Goal: Browse casually

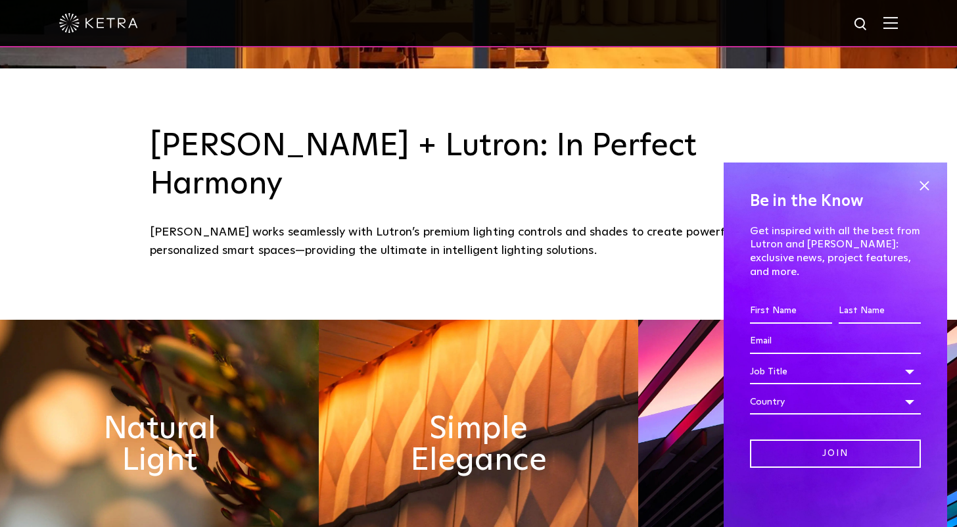
scroll to position [459, 0]
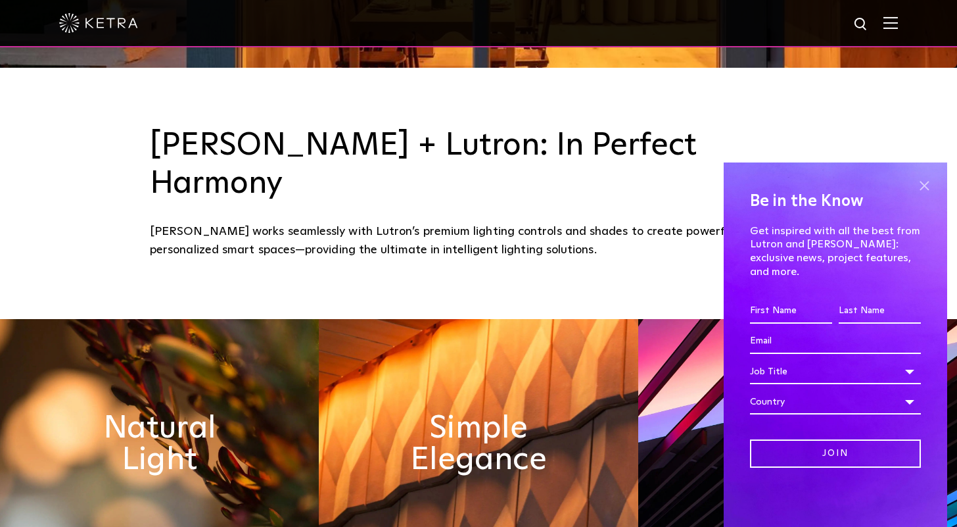
click at [922, 195] on span at bounding box center [924, 186] width 20 height 20
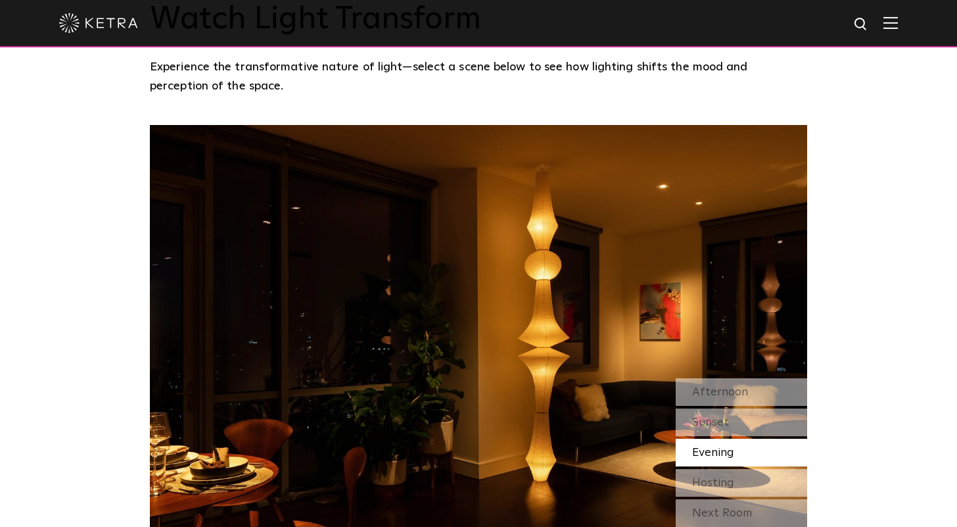
scroll to position [1086, 0]
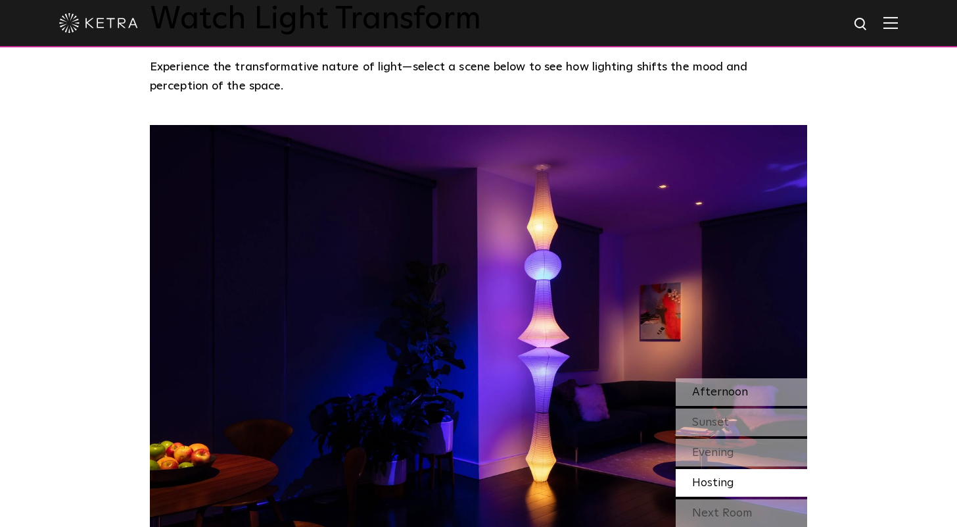
click at [724, 386] on span "Afternoon" at bounding box center [720, 392] width 56 height 12
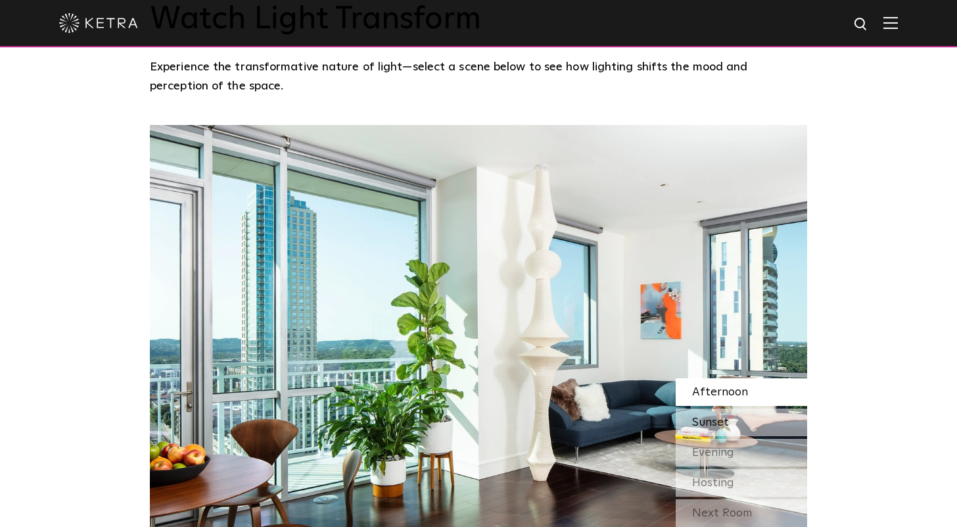
click at [718, 416] on span "Sunset" at bounding box center [710, 422] width 37 height 12
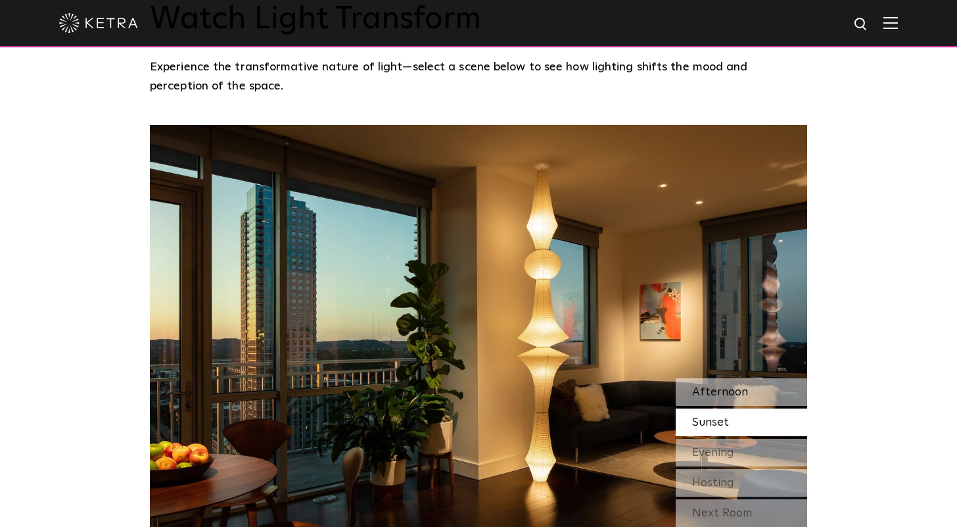
click at [715, 386] on span "Afternoon" at bounding box center [720, 392] width 56 height 12
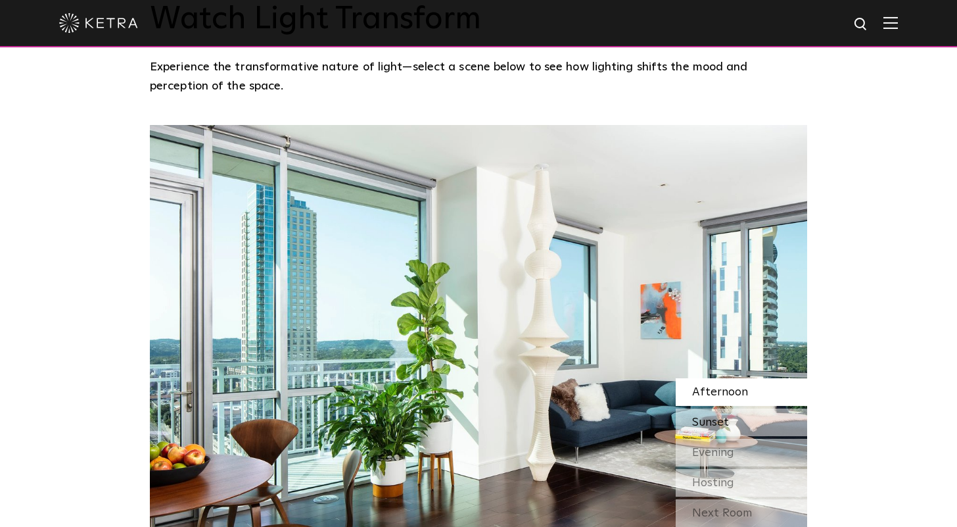
click at [715, 416] on span "Sunset" at bounding box center [710, 422] width 37 height 12
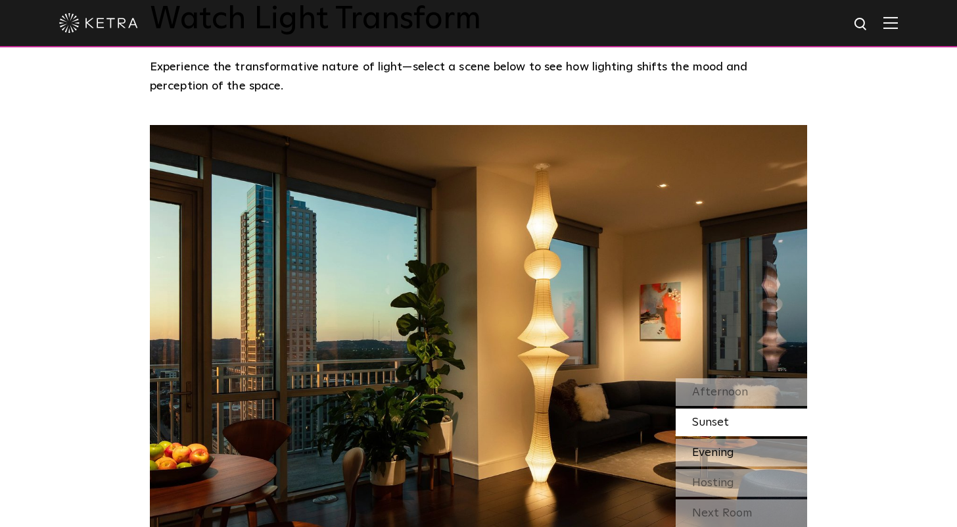
click at [715, 446] on span "Evening" at bounding box center [713, 452] width 42 height 12
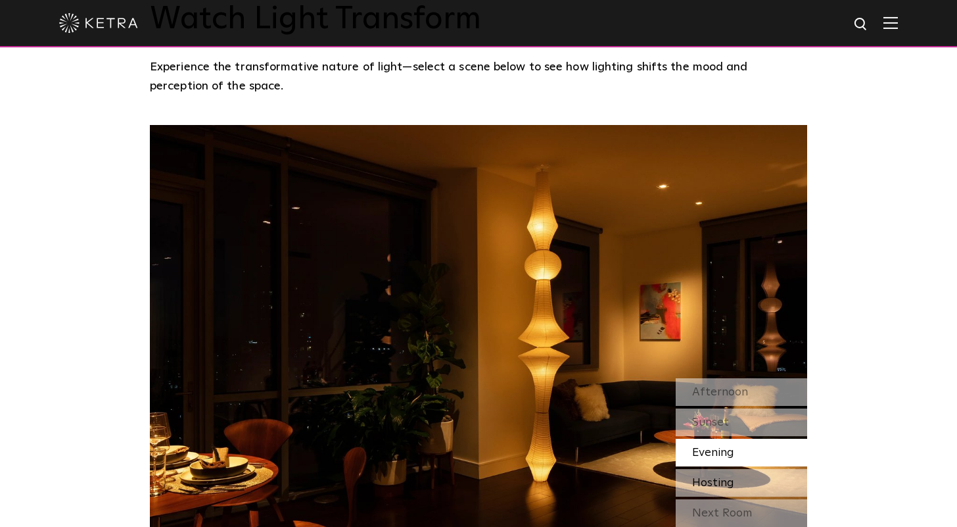
click at [716, 477] on span "Hosting" at bounding box center [713, 483] width 42 height 12
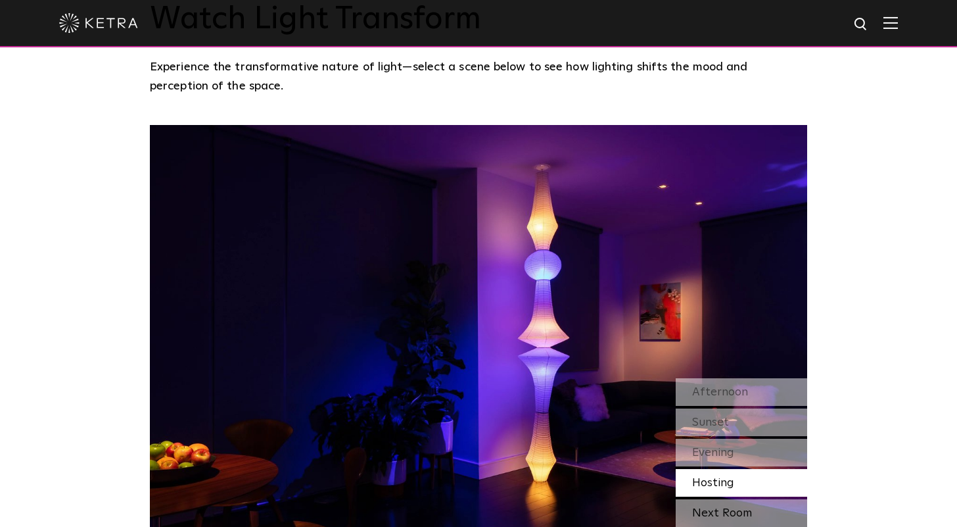
click at [718, 499] on div "Next Room" at bounding box center [741, 513] width 131 height 28
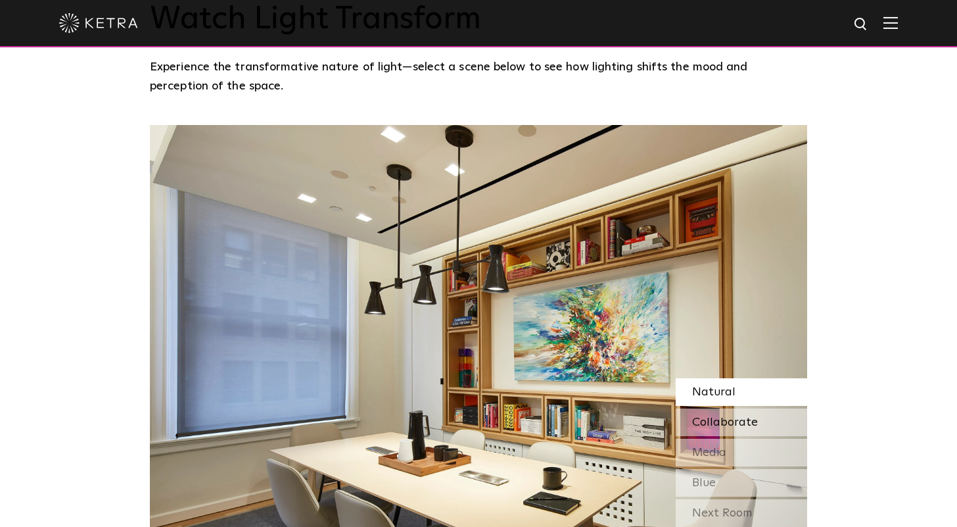
click at [717, 416] on span "Collaborate" at bounding box center [725, 422] width 66 height 12
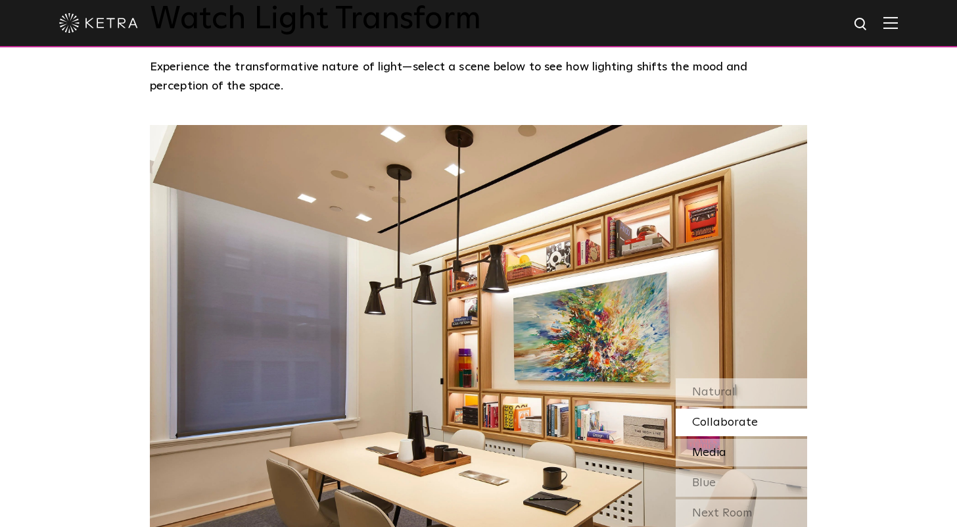
click at [716, 446] on span "Media" at bounding box center [709, 452] width 34 height 12
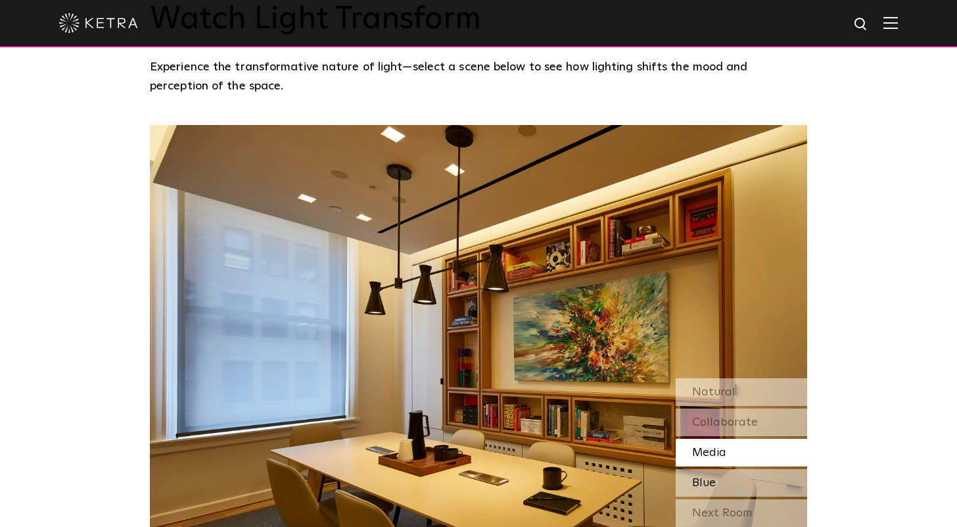
click at [713, 477] on span "Blue" at bounding box center [704, 483] width 24 height 12
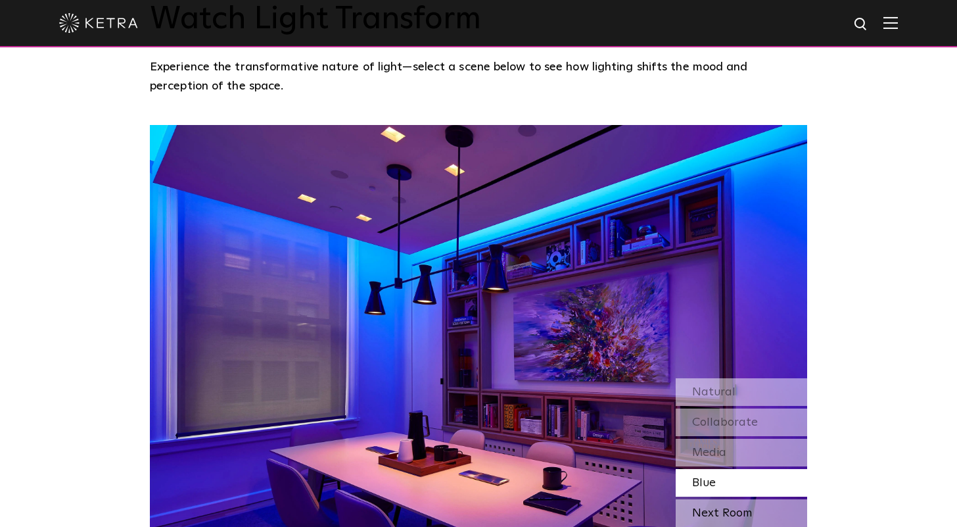
click at [707, 499] on div "Next Room" at bounding box center [741, 513] width 131 height 28
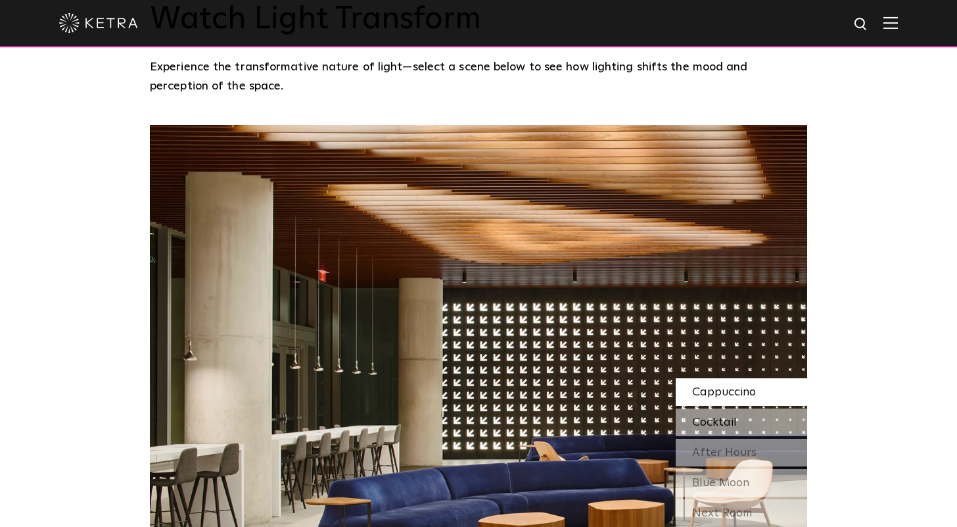
click at [729, 416] on span "Cocktail" at bounding box center [714, 422] width 45 height 12
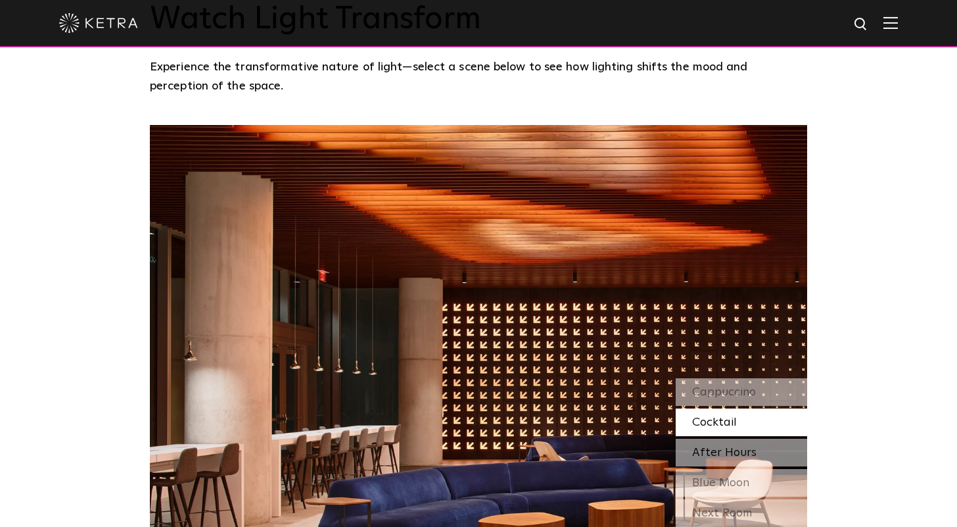
click at [726, 446] on span "After Hours" at bounding box center [724, 452] width 64 height 12
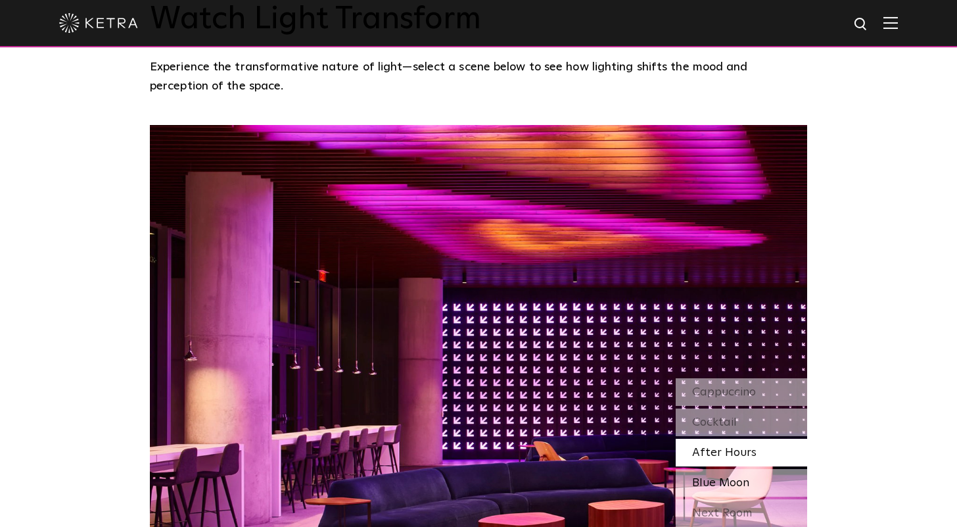
click at [725, 477] on span "Blue Moon" at bounding box center [720, 483] width 57 height 12
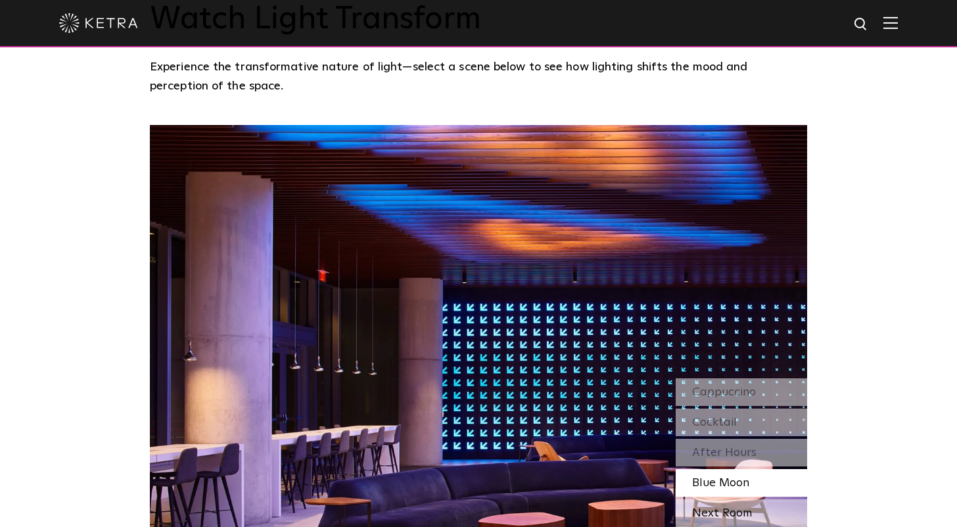
click at [719, 499] on div "Next Room" at bounding box center [741, 513] width 131 height 28
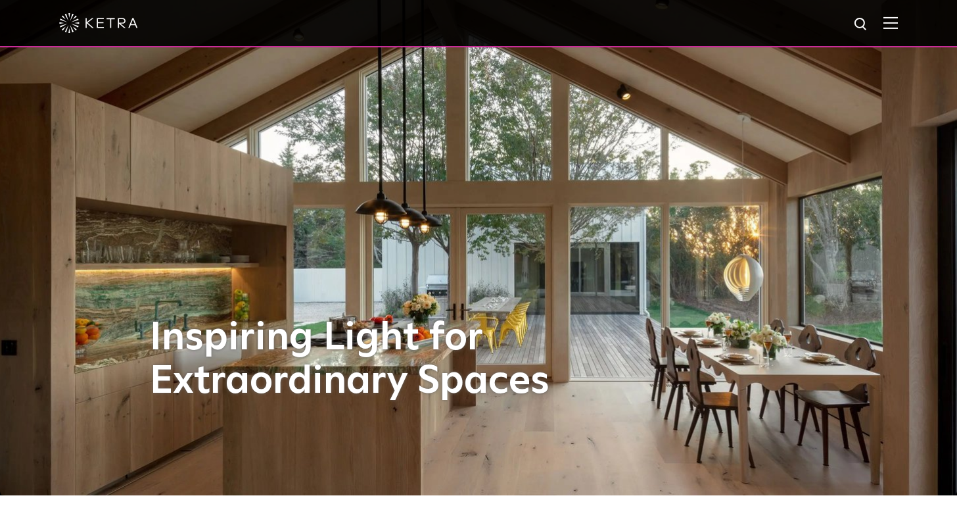
scroll to position [18, 0]
